Goal: Understand process/instructions: Learn about a topic

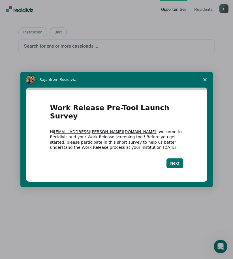
click at [176, 160] on button "Next" at bounding box center [174, 163] width 17 height 10
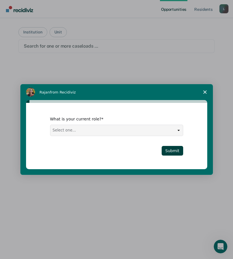
click at [121, 133] on select "Select one... Case Manager FUM Assistant [PERSON_NAME] [PERSON_NAME]" at bounding box center [116, 130] width 133 height 11
select select "Case Manager"
click at [50, 125] on select "Select one... Case Manager FUM Assistant [PERSON_NAME] [PERSON_NAME]" at bounding box center [116, 130] width 133 height 11
click at [174, 150] on button "Submit" at bounding box center [173, 151] width 22 height 10
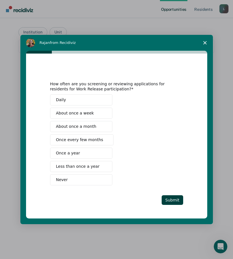
click at [82, 180] on button "Never" at bounding box center [81, 179] width 62 height 11
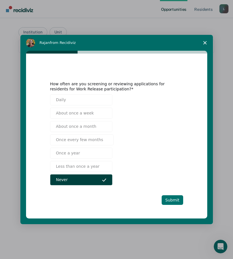
click at [174, 200] on button "Submit" at bounding box center [173, 200] width 22 height 10
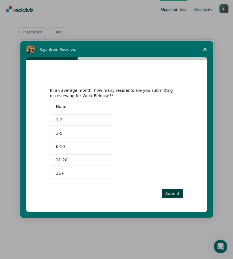
click at [74, 105] on button "None" at bounding box center [81, 106] width 62 height 11
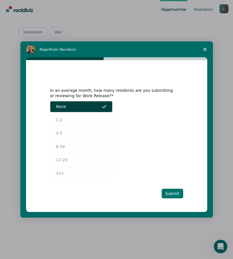
click at [173, 194] on button "Submit" at bounding box center [173, 194] width 22 height 10
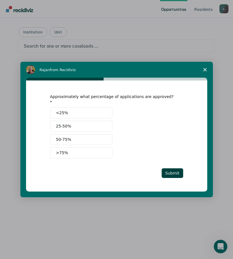
click at [76, 109] on button "<25%" at bounding box center [81, 112] width 62 height 11
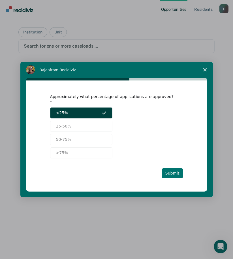
click at [173, 172] on button "Submit" at bounding box center [173, 173] width 22 height 10
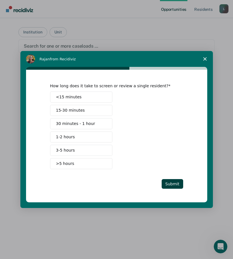
click at [77, 110] on span "15-30 minutes" at bounding box center [70, 110] width 29 height 6
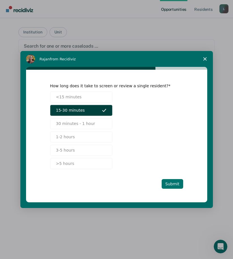
click at [170, 183] on button "Submit" at bounding box center [173, 184] width 22 height 10
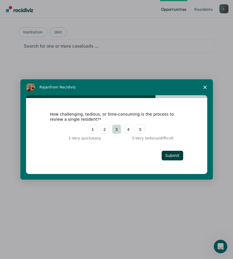
click at [117, 130] on button "3" at bounding box center [116, 129] width 9 height 9
click at [176, 156] on button "Submit" at bounding box center [173, 156] width 22 height 10
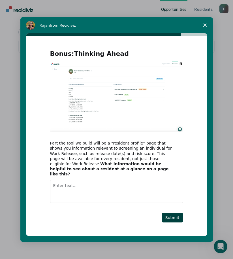
click at [157, 118] on img "Intercom messenger" at bounding box center [116, 96] width 133 height 71
click at [172, 216] on button "Submit" at bounding box center [173, 218] width 22 height 10
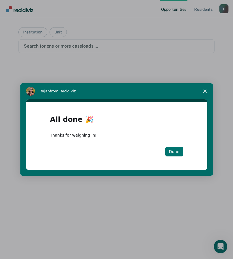
click at [176, 152] on button "Done" at bounding box center [174, 152] width 18 height 10
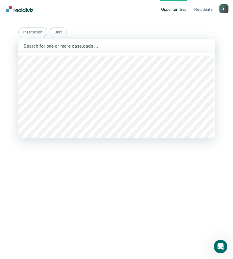
click at [66, 45] on div at bounding box center [117, 46] width 186 height 7
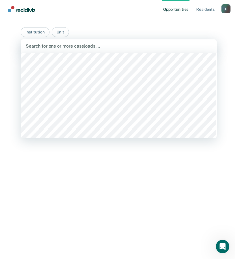
scroll to position [3426, 0]
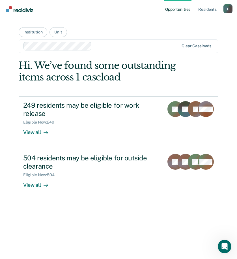
click at [66, 239] on div "Hi. We’ve found some outstanding items across 1 caseload 249 residents may be e…" at bounding box center [119, 157] width 200 height 195
click at [112, 47] on div at bounding box center [136, 46] width 85 height 7
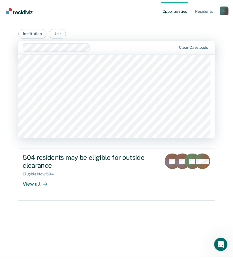
scroll to position [1218, 0]
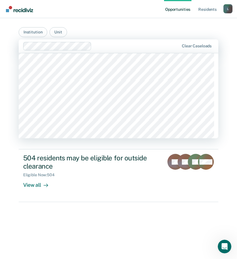
click at [76, 232] on div "Hi. We’ve found some outstanding items across 1 caseload 249 residents may be e…" at bounding box center [119, 157] width 200 height 195
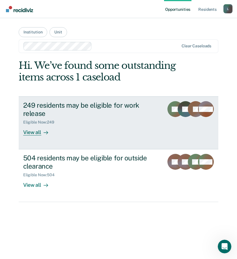
click at [84, 127] on div "249 residents may be eligible for work release Eligible Now : 249 View all" at bounding box center [98, 118] width 150 height 34
